Goal: Navigation & Orientation: Find specific page/section

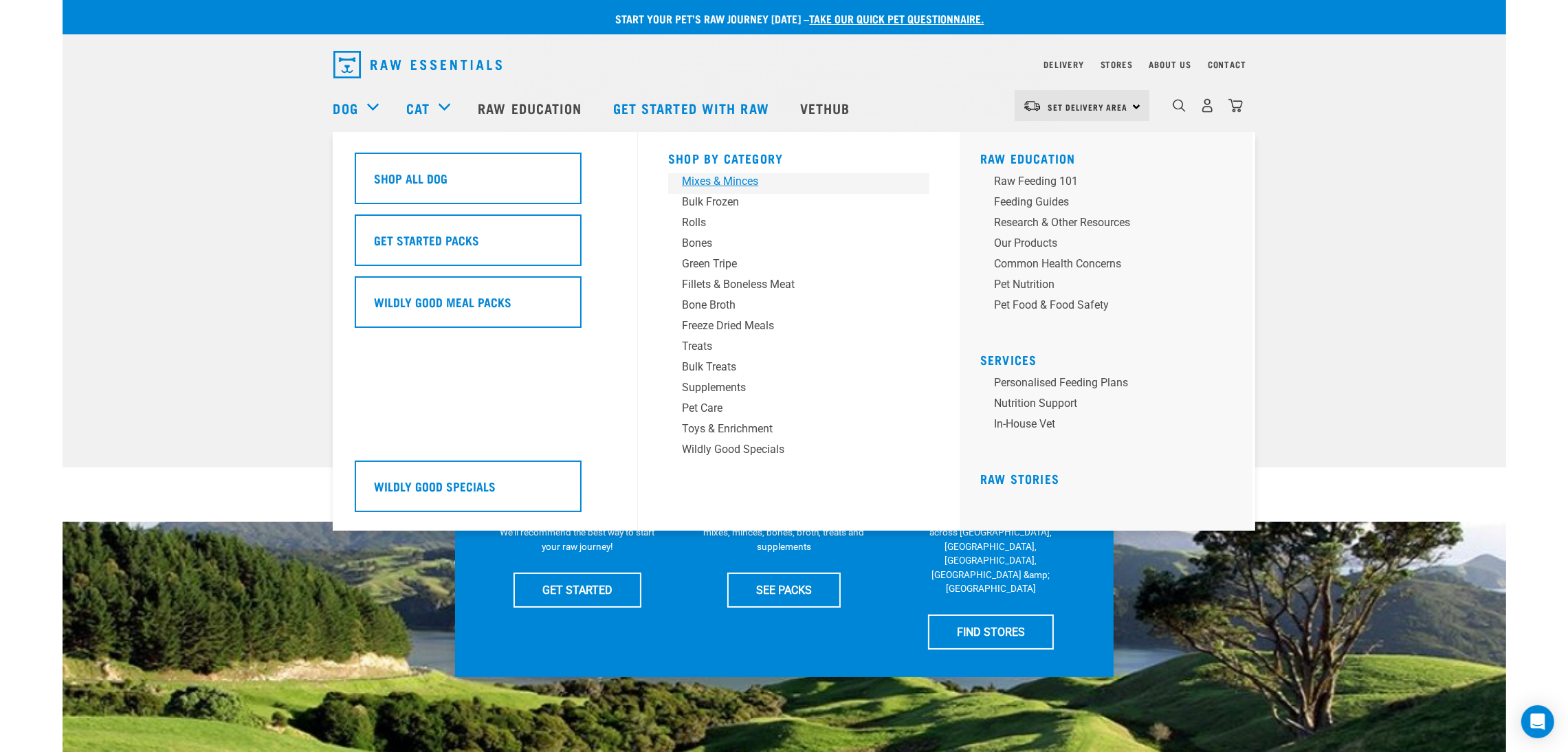
click at [722, 186] on div "Mixes & Minces" at bounding box center [789, 181] width 214 height 17
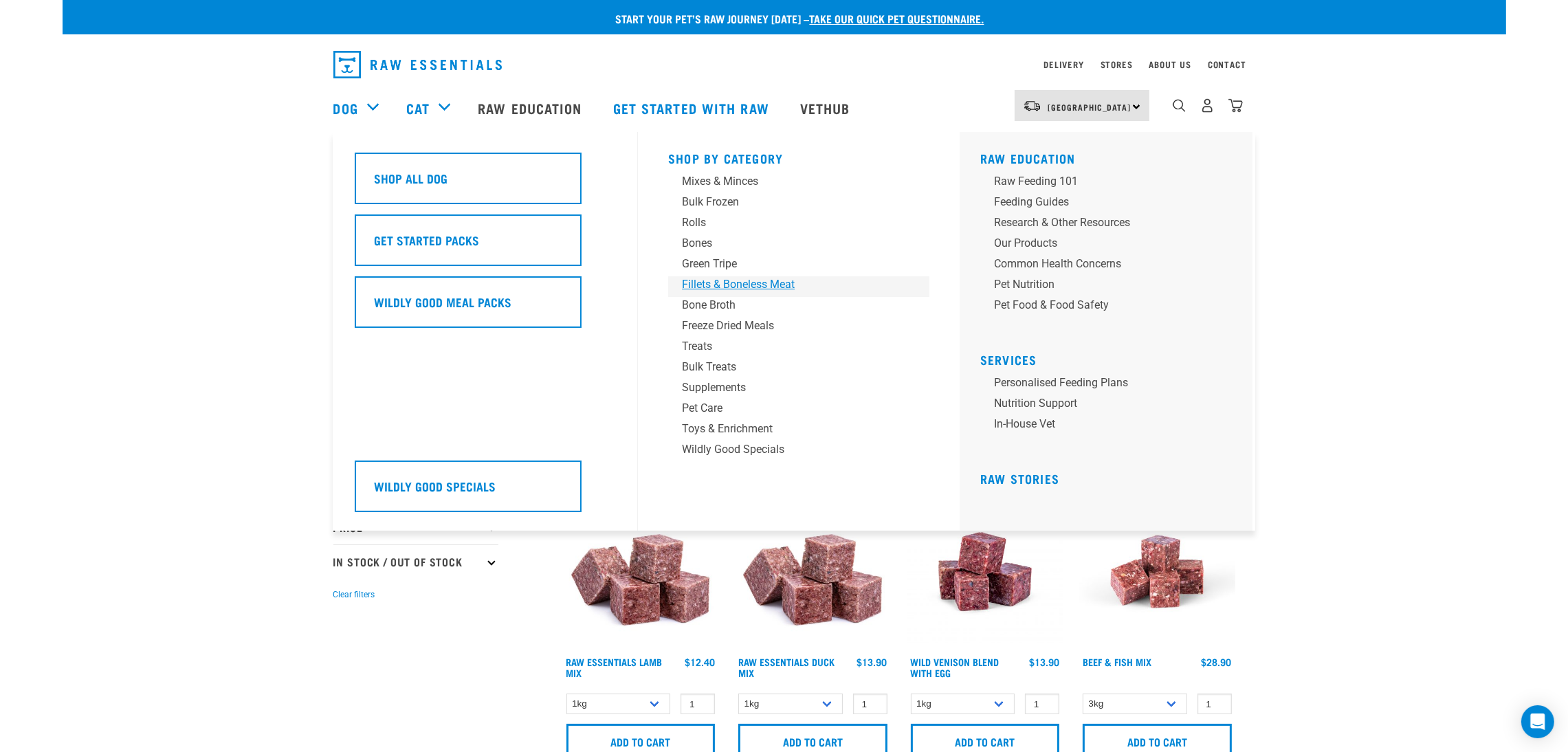
click at [772, 290] on div "Fillets & Boneless Meat" at bounding box center [789, 285] width 214 height 17
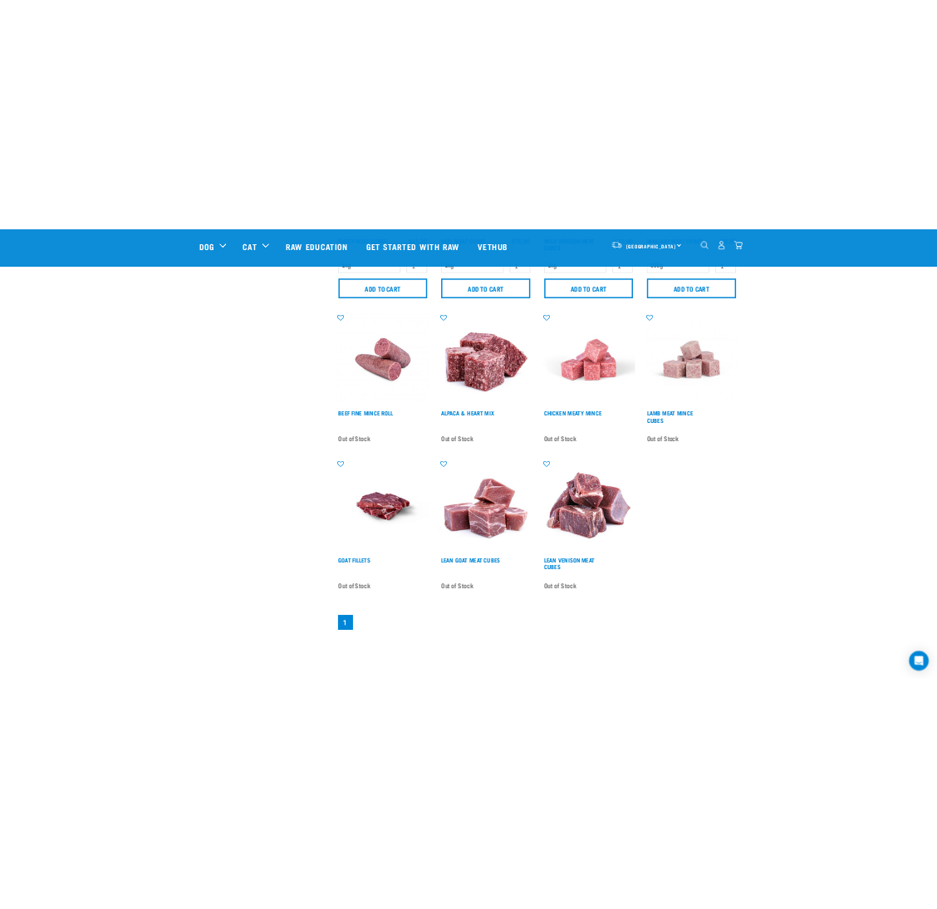
scroll to position [997, 0]
